Goal: Subscribe to service/newsletter

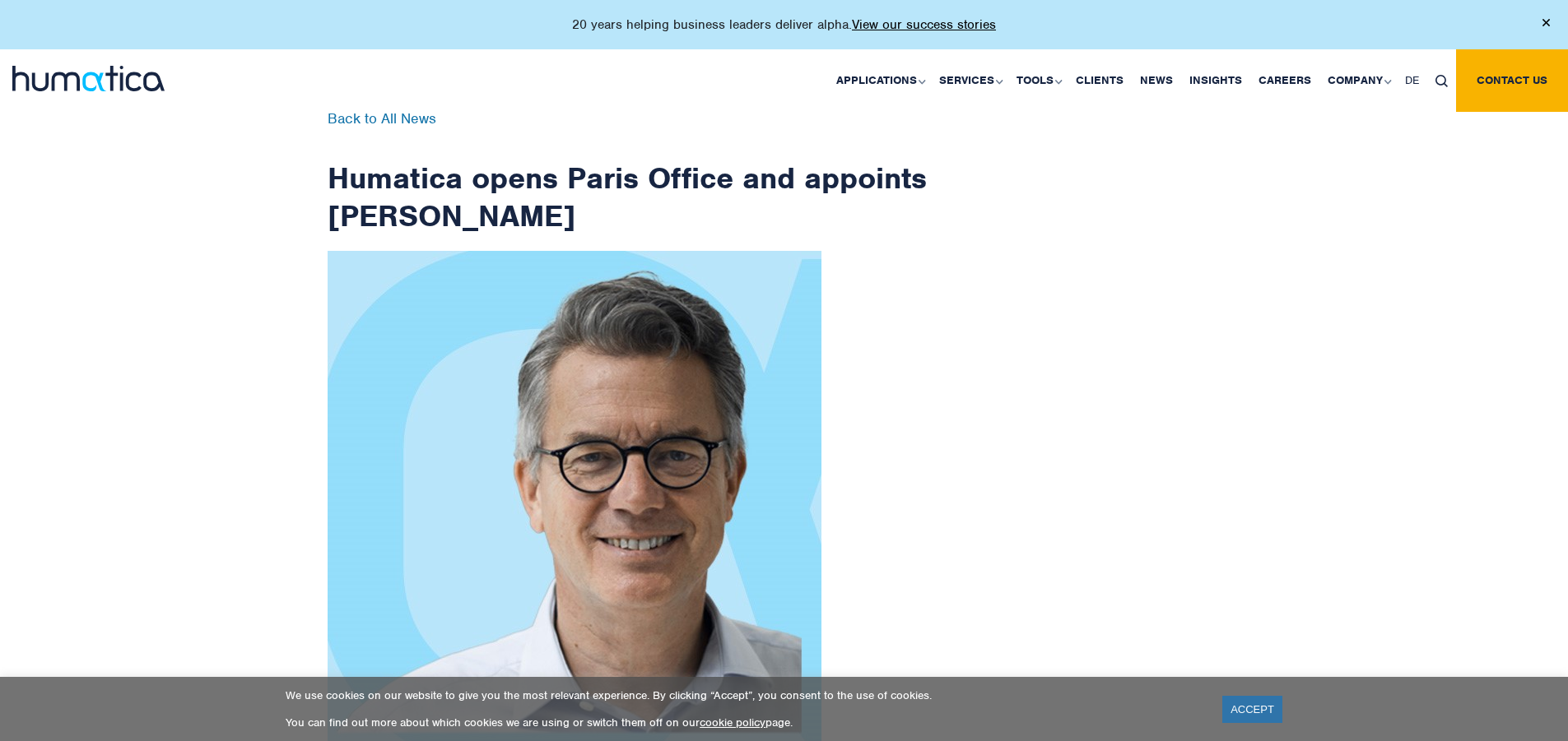
scroll to position [2625, 0]
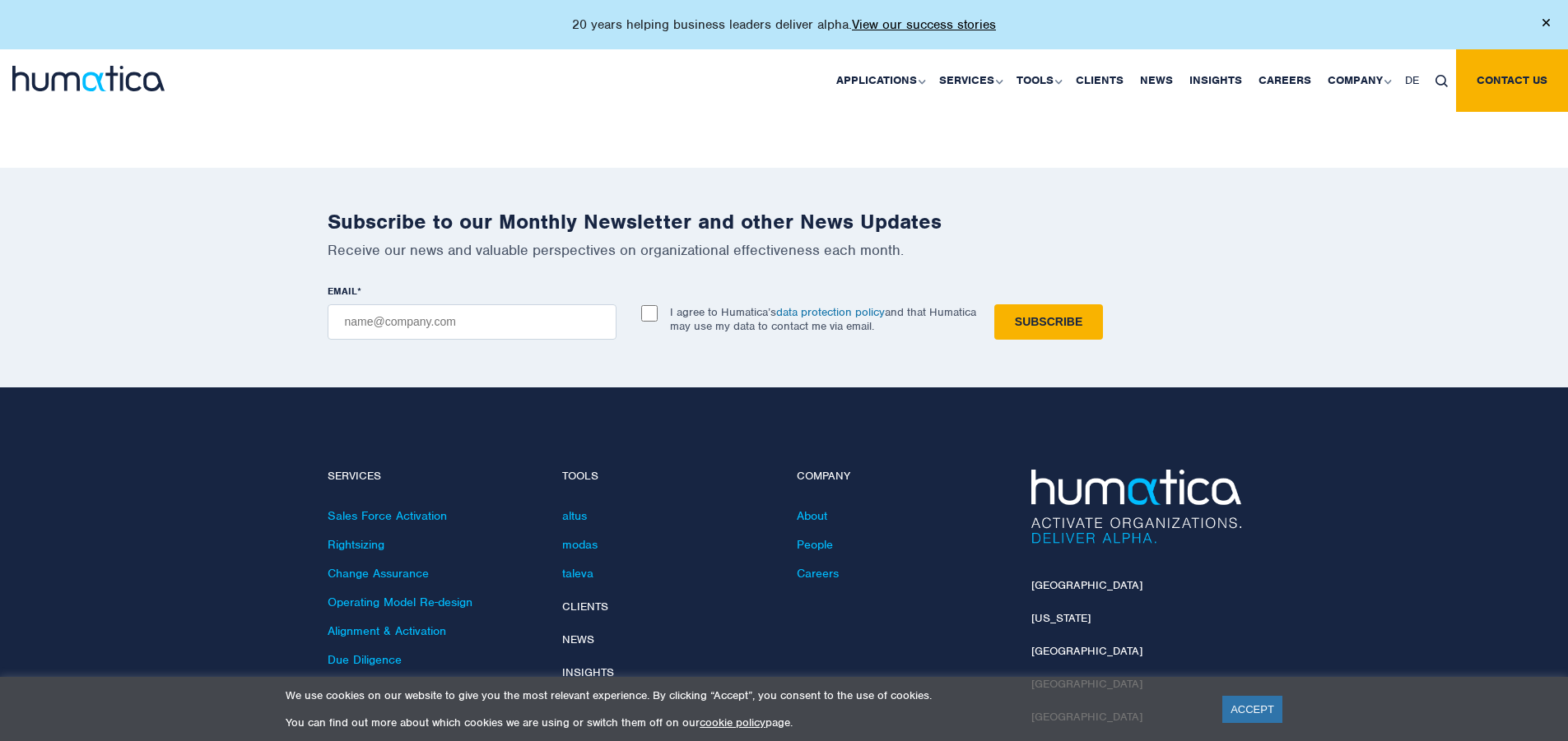
checkbox input "true"
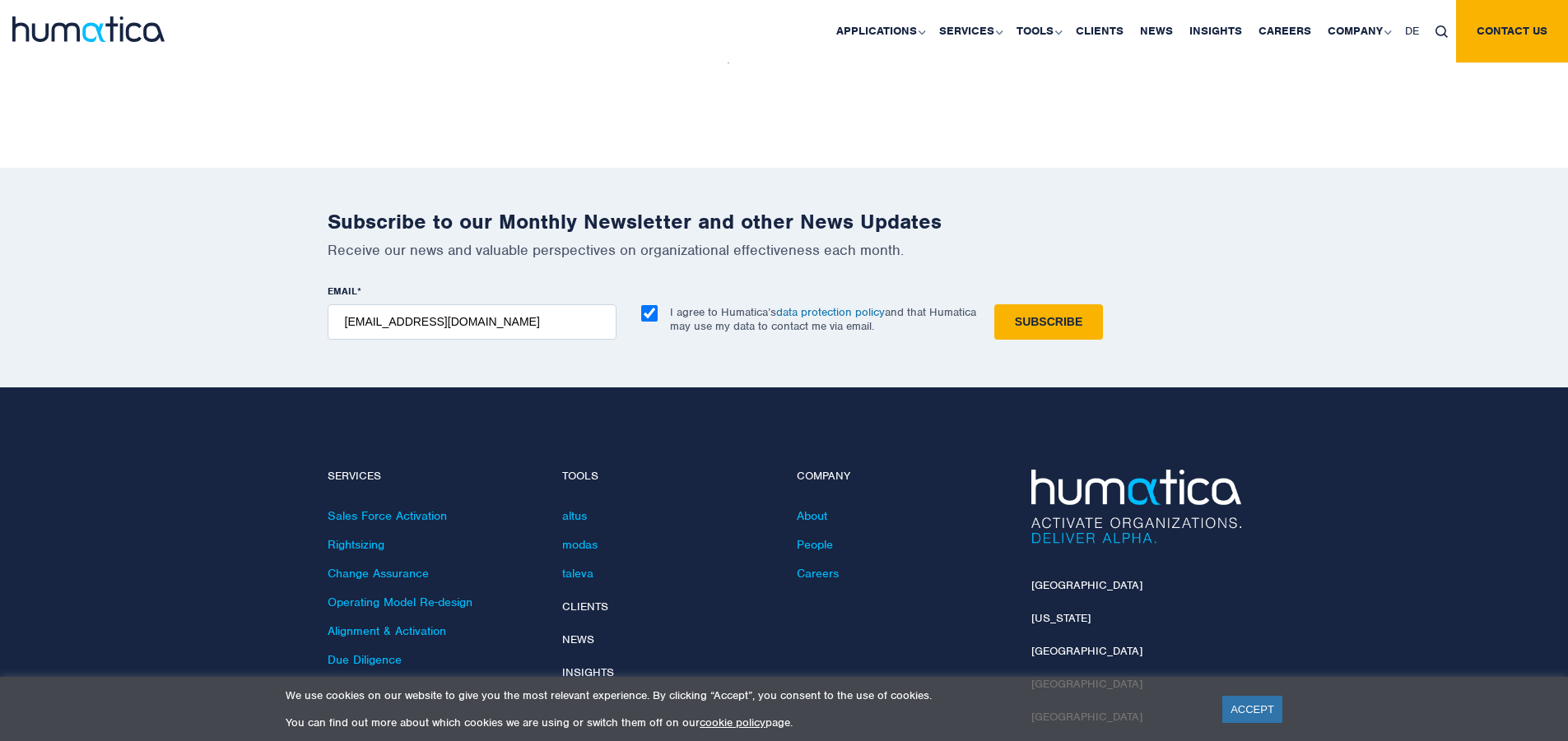
type input "[EMAIL_ADDRESS][DOMAIN_NAME]"
click at [995, 305] on input "Subscribe" at bounding box center [1049, 322] width 109 height 35
